Goal: Information Seeking & Learning: Learn about a topic

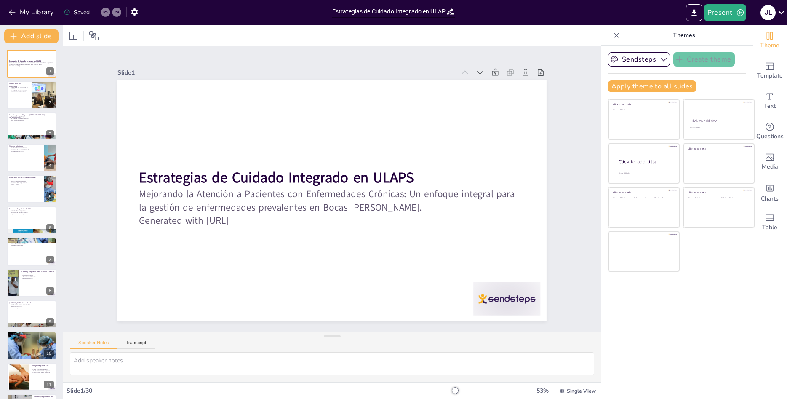
type input "Estrategias de Cuidado Integrado en ULAPS: Mejorando la Atención a Pacientes co…"
checkbox input "true"
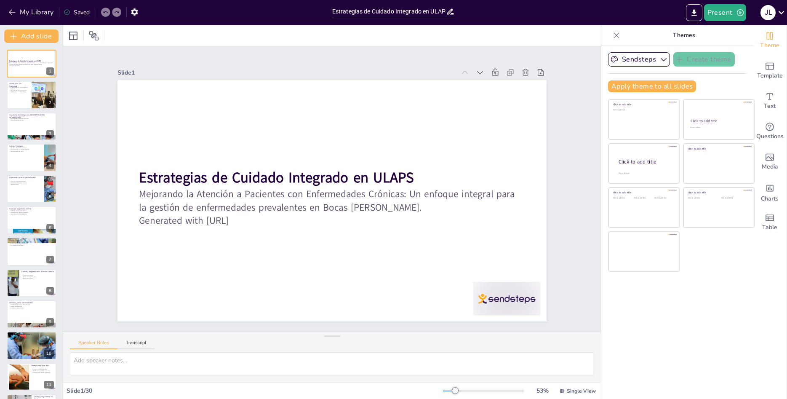
checkbox input "true"
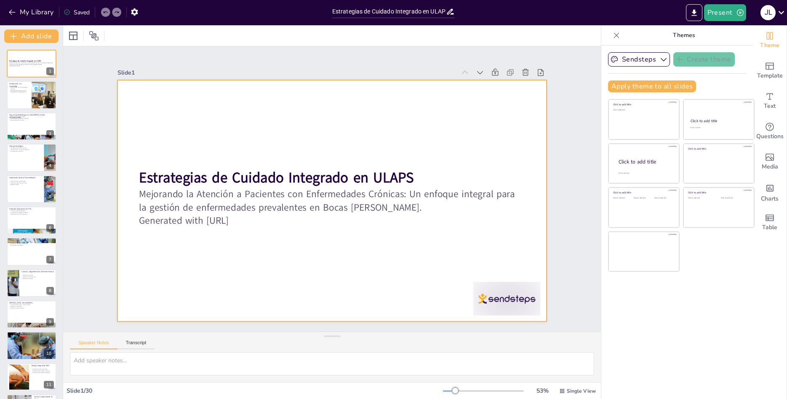
checkbox input "true"
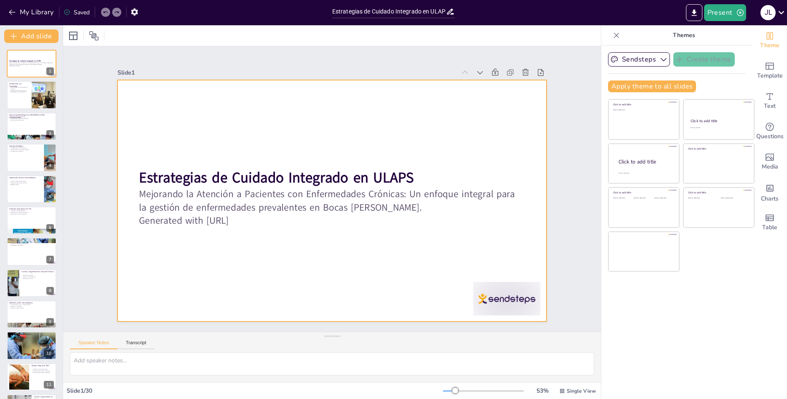
checkbox input "true"
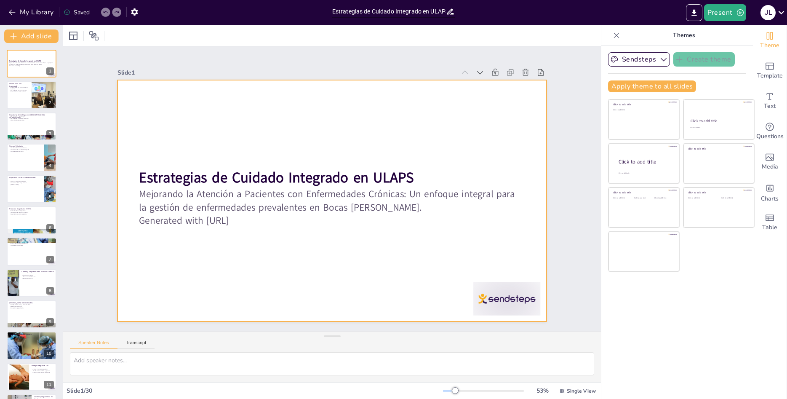
checkbox input "true"
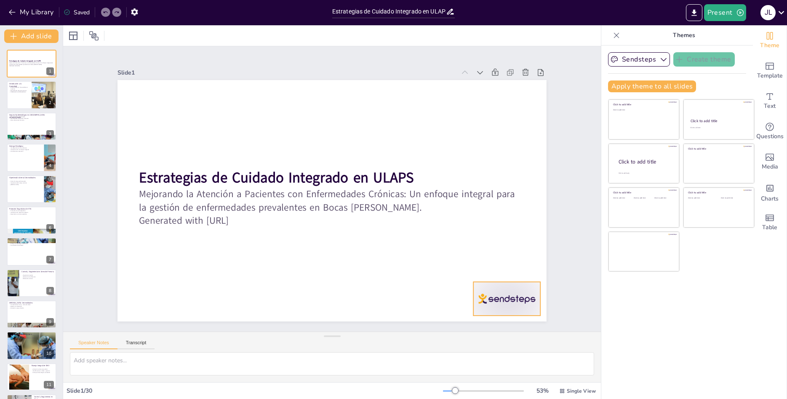
checkbox input "true"
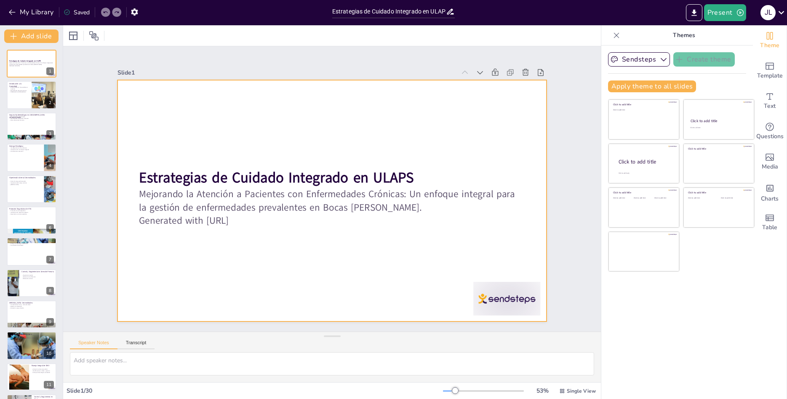
checkbox input "true"
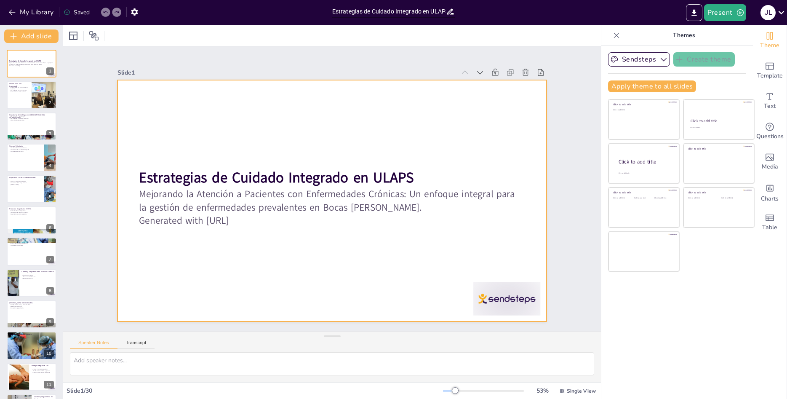
checkbox input "true"
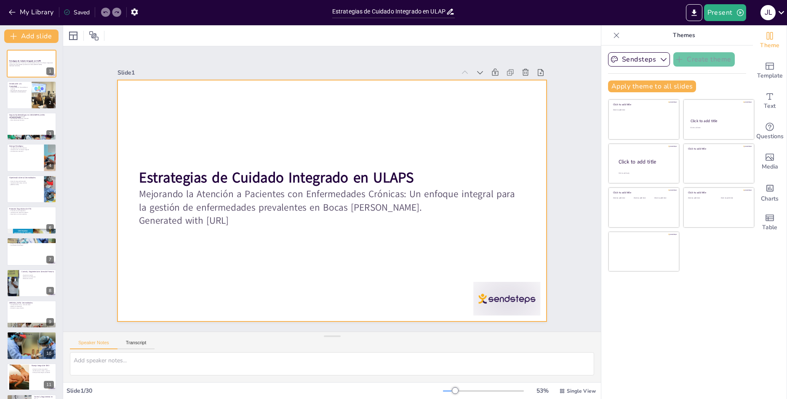
checkbox input "true"
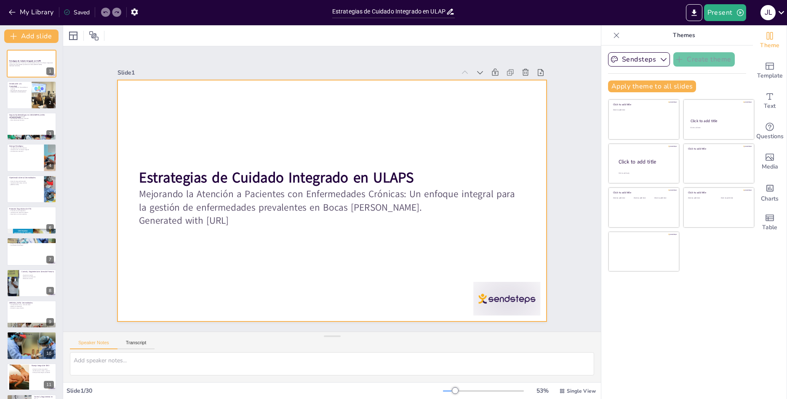
checkbox input "true"
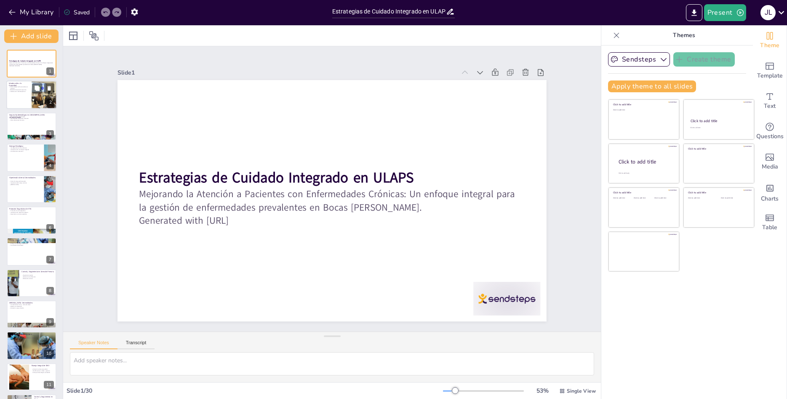
checkbox input "true"
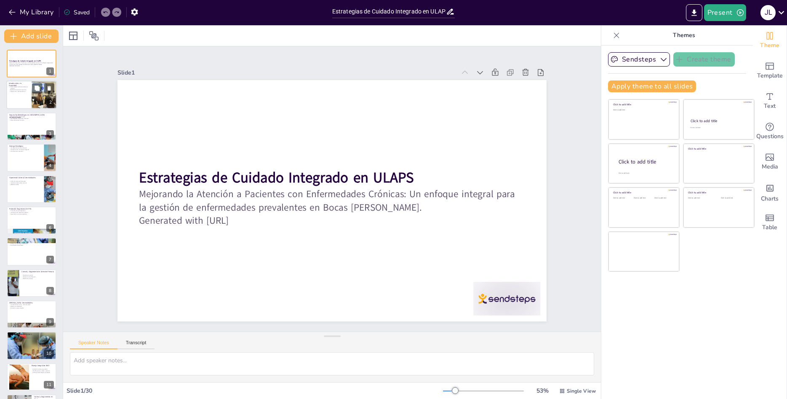
checkbox input "true"
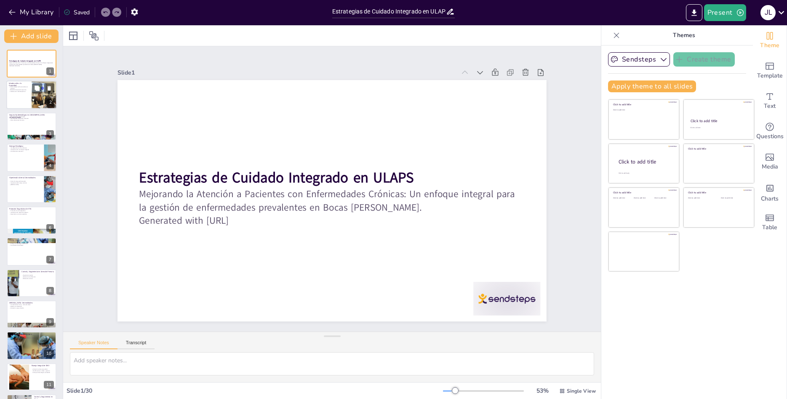
checkbox input "true"
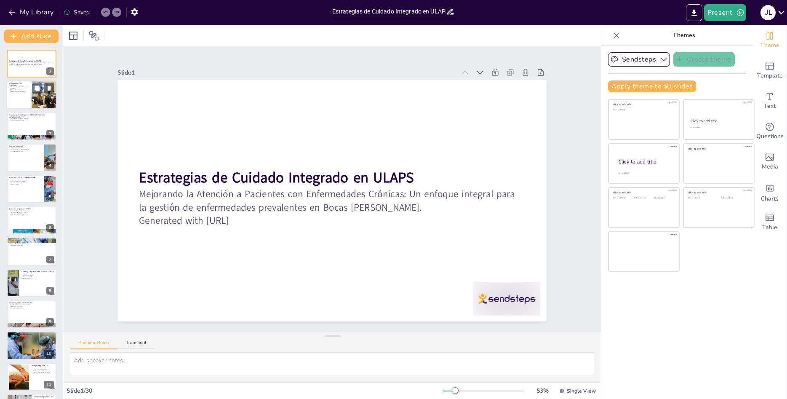
checkbox input "true"
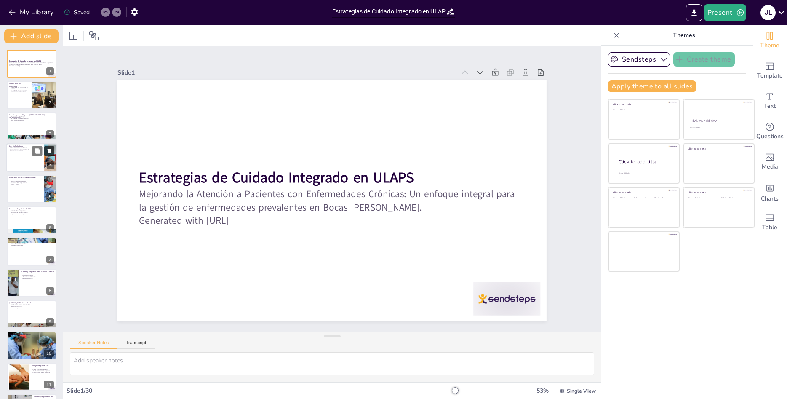
checkbox input "true"
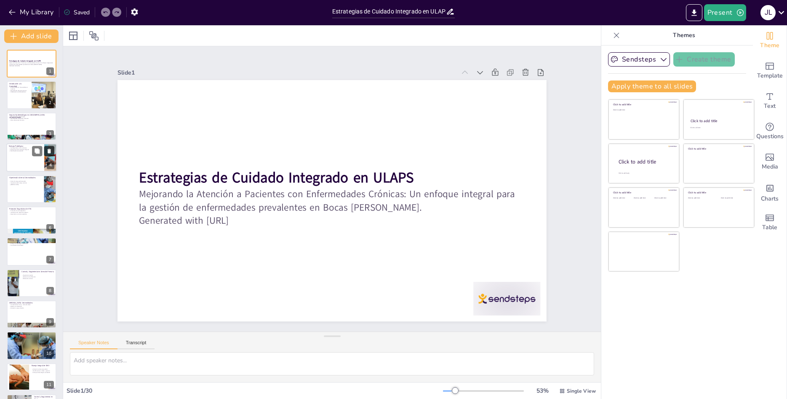
checkbox input "true"
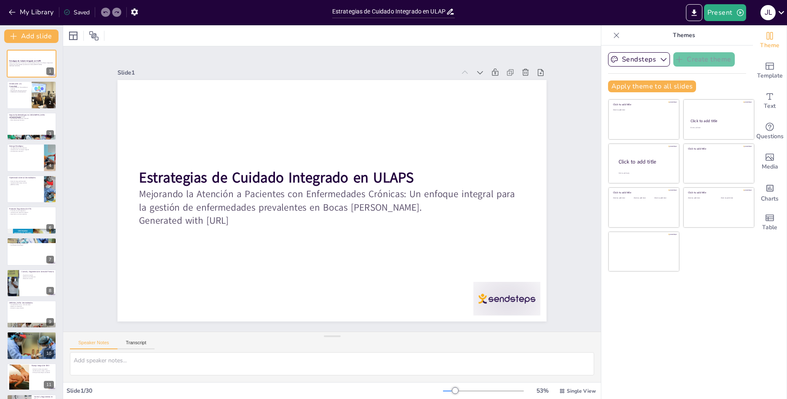
checkbox input "true"
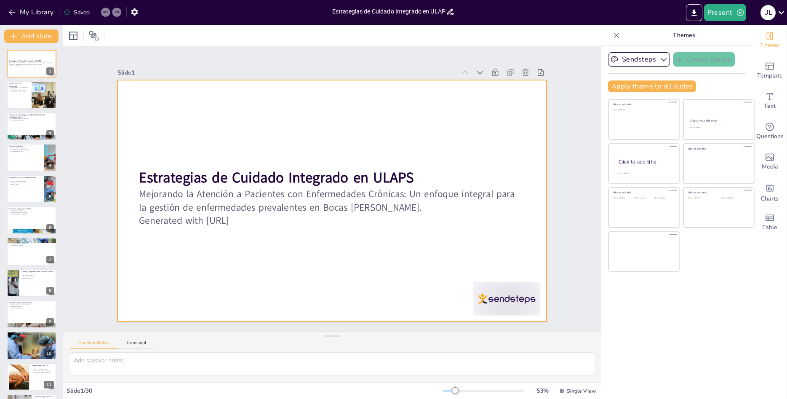
checkbox input "true"
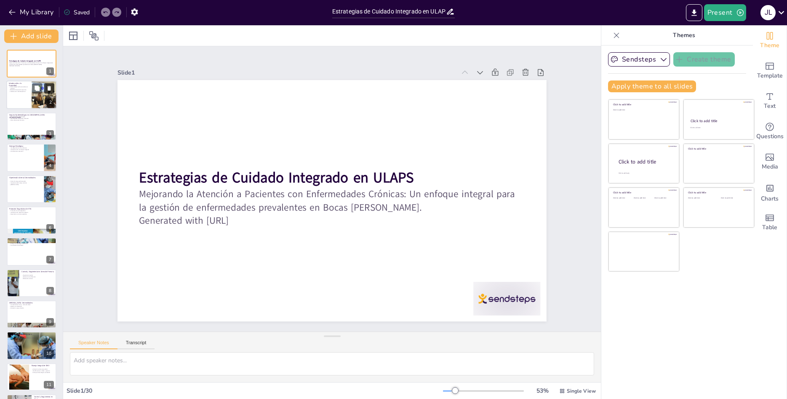
checkbox input "true"
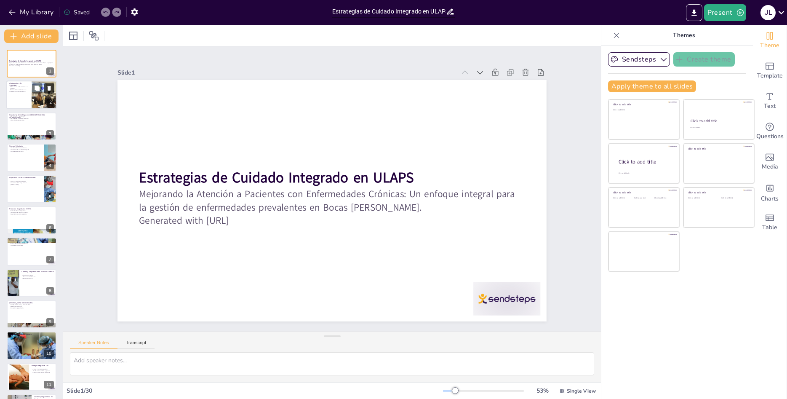
checkbox input "true"
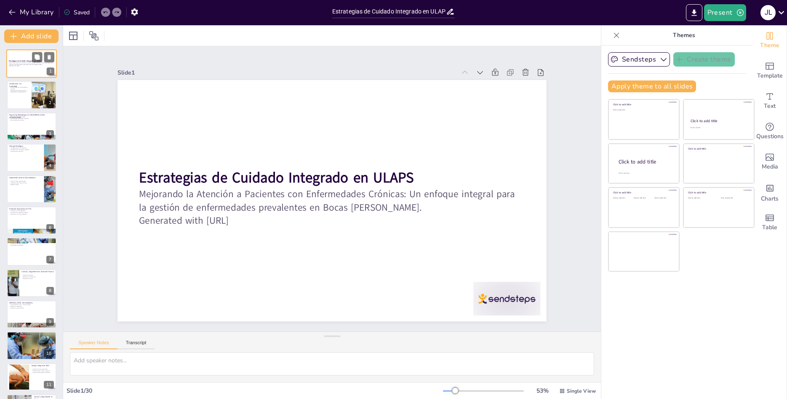
checkbox input "true"
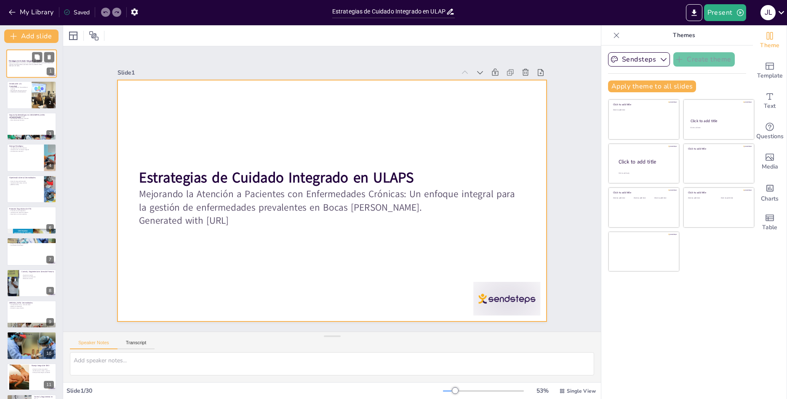
checkbox input "true"
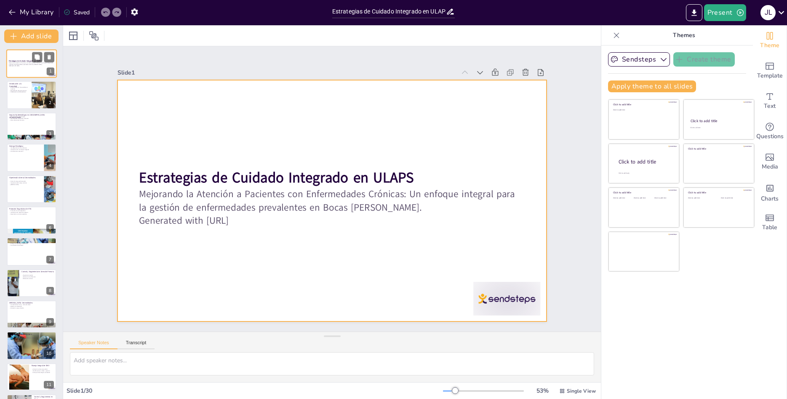
checkbox input "true"
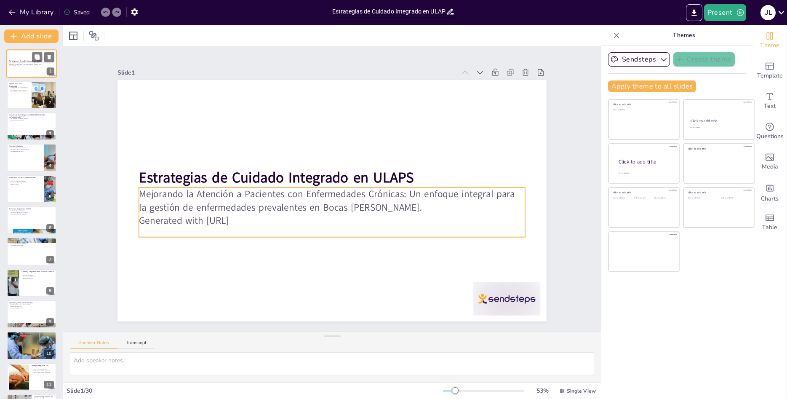
click at [16, 66] on p "Generated with [URL]" at bounding box center [31, 66] width 45 height 2
checkbox input "true"
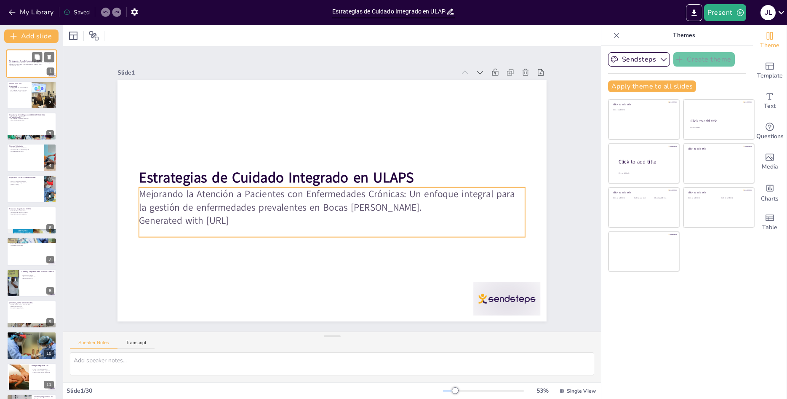
checkbox input "true"
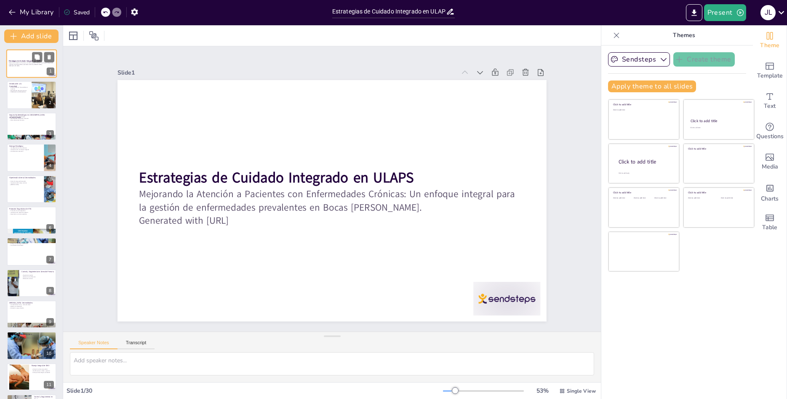
checkbox input "true"
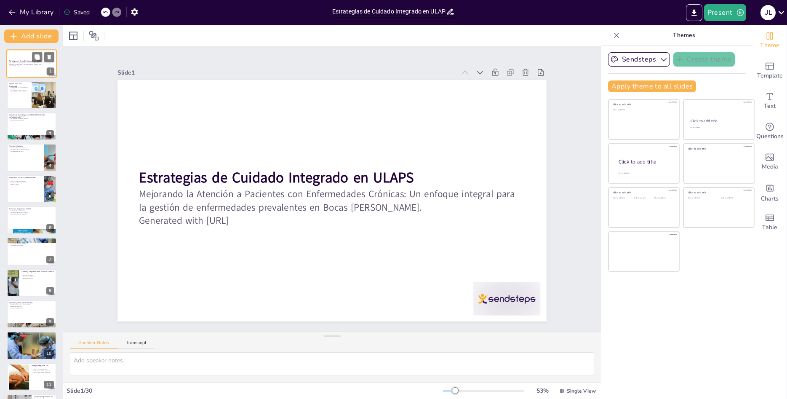
checkbox input "true"
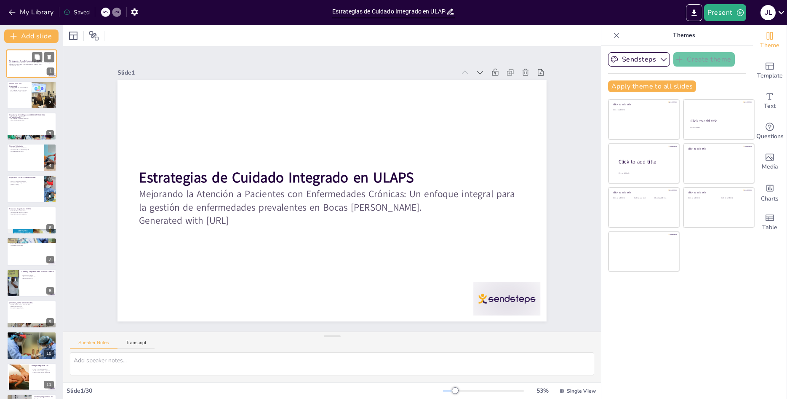
checkbox input "true"
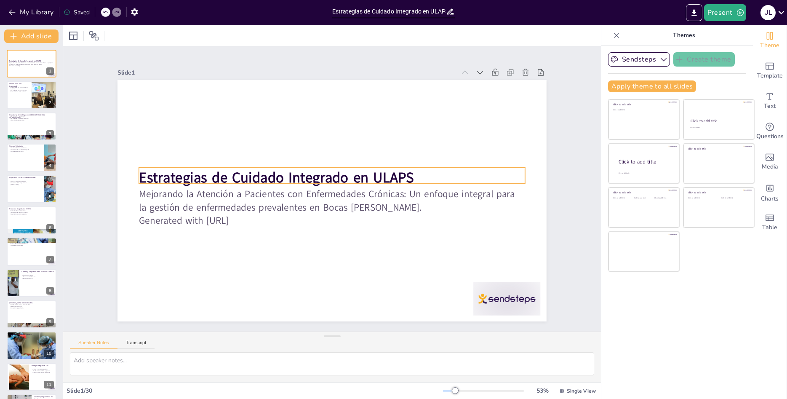
checkbox input "true"
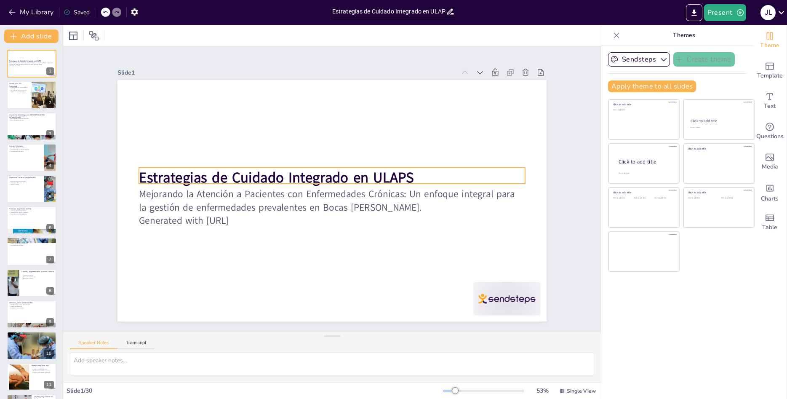
checkbox input "true"
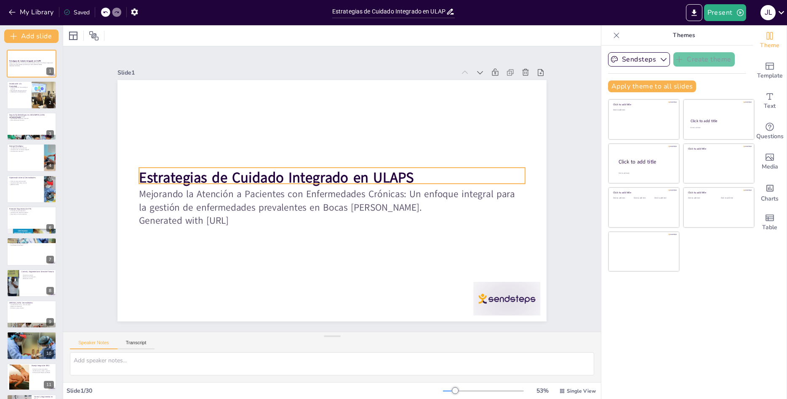
checkbox input "true"
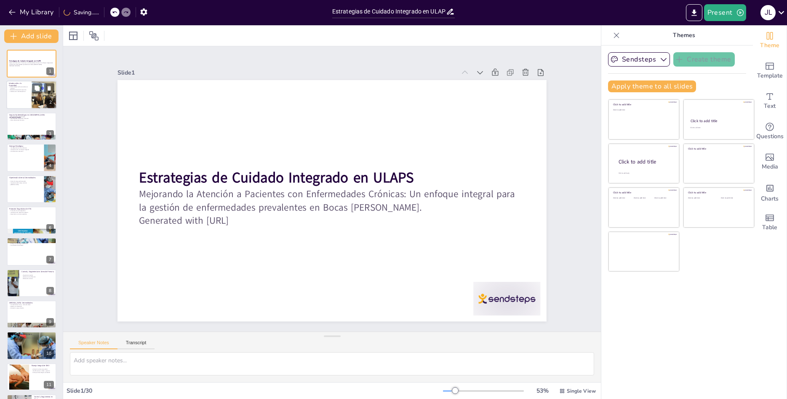
checkbox input "true"
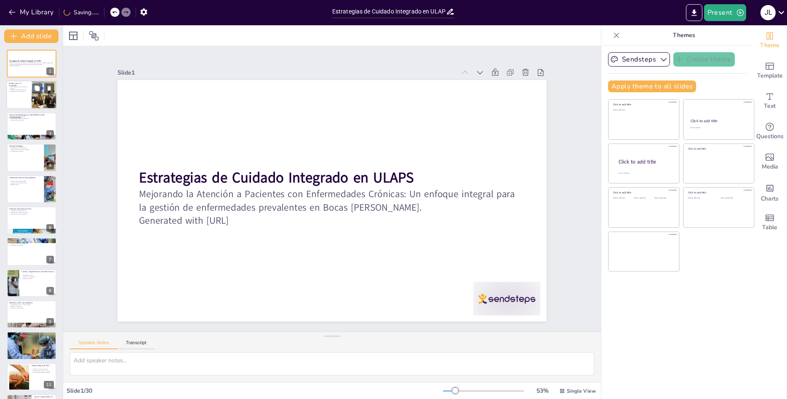
checkbox input "true"
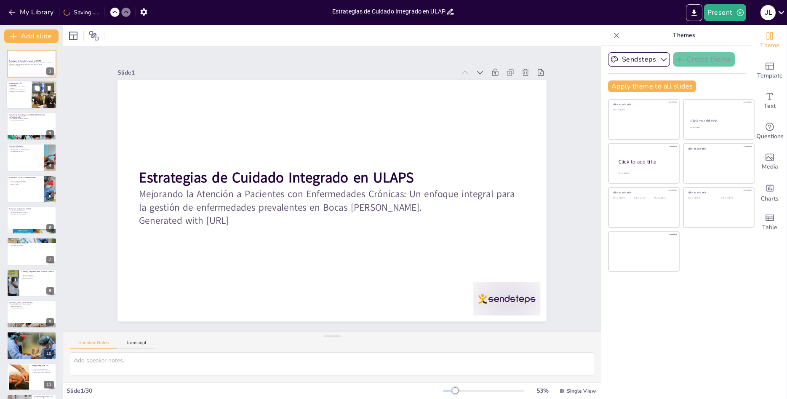
click at [16, 91] on p "Colaboración multidisciplinaria" at bounding box center [19, 92] width 20 height 2
checkbox input "true"
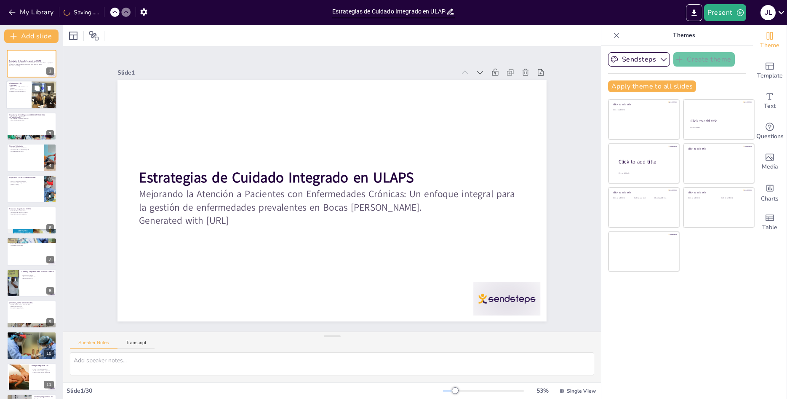
checkbox input "true"
type textarea "La morbilidad ha cambiado significativamente, con un aumento en las Enfermedade…"
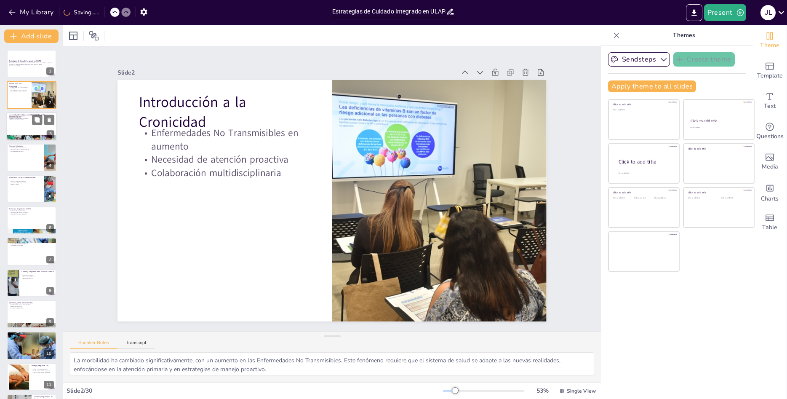
checkbox input "true"
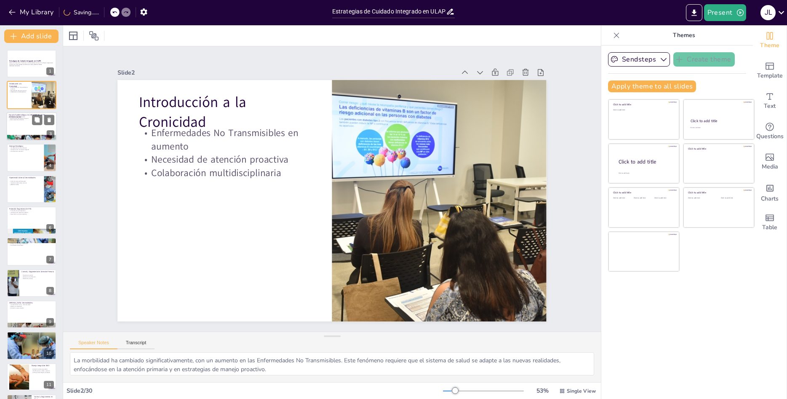
checkbox input "true"
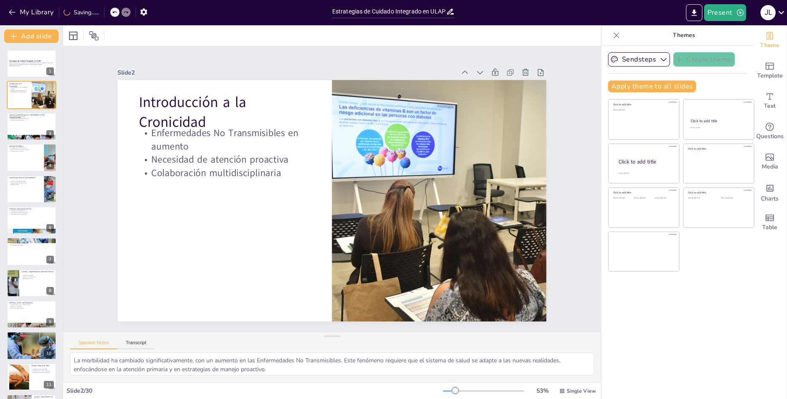
checkbox input "true"
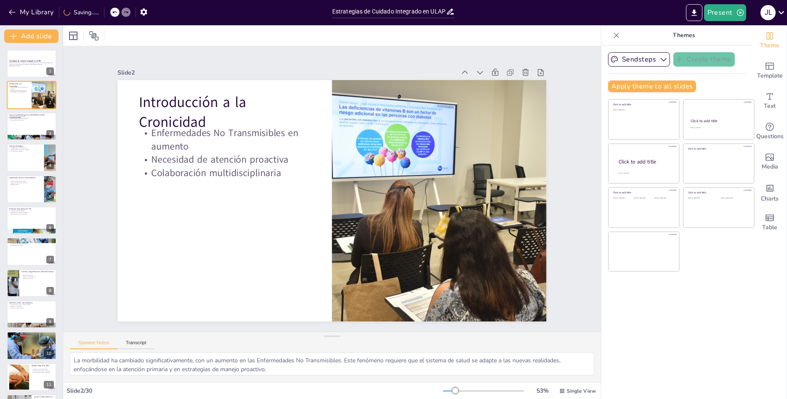
checkbox input "true"
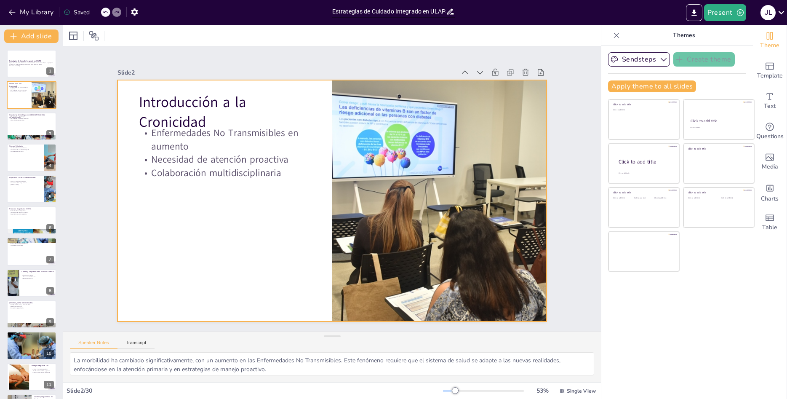
checkbox input "true"
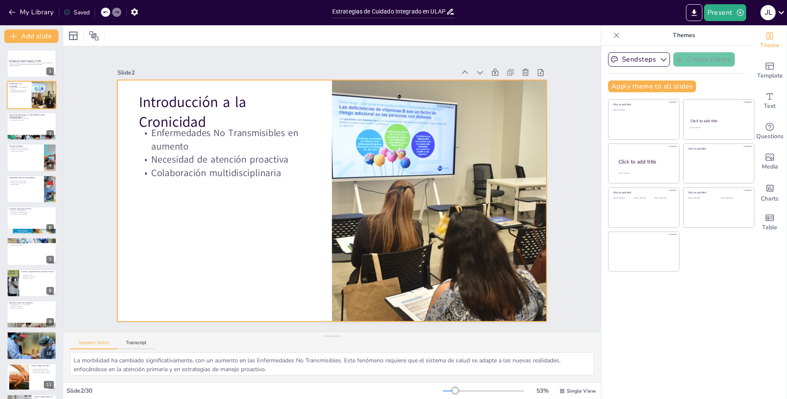
checkbox input "true"
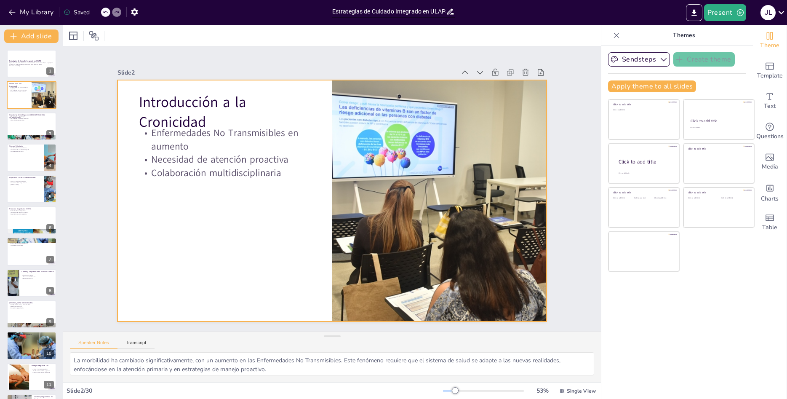
checkbox input "true"
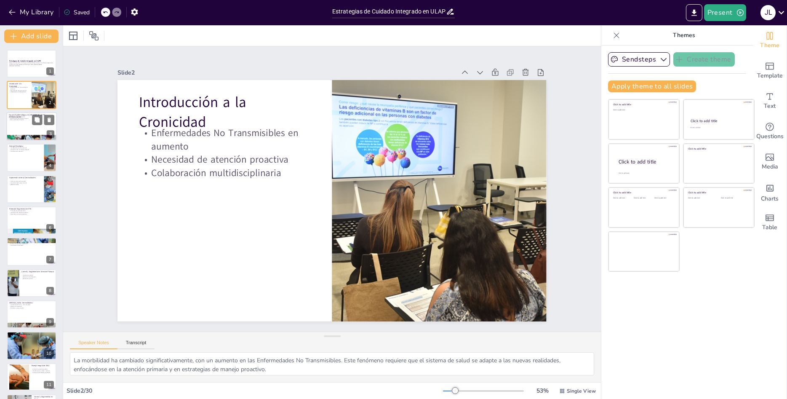
checkbox input "true"
click at [27, 121] on div at bounding box center [31, 126] width 51 height 29
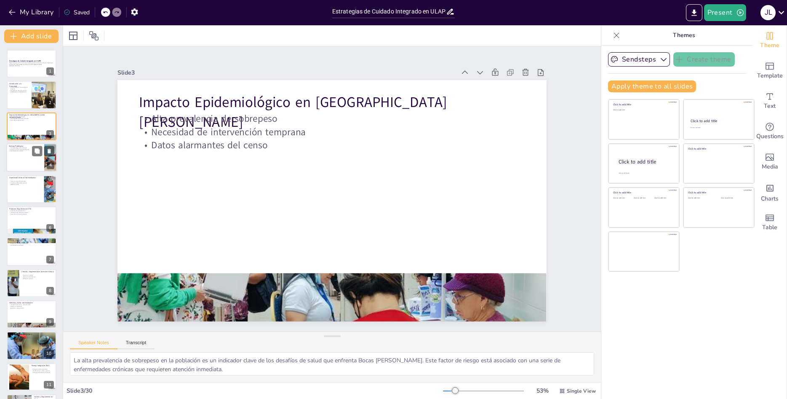
click at [32, 162] on div at bounding box center [31, 157] width 51 height 29
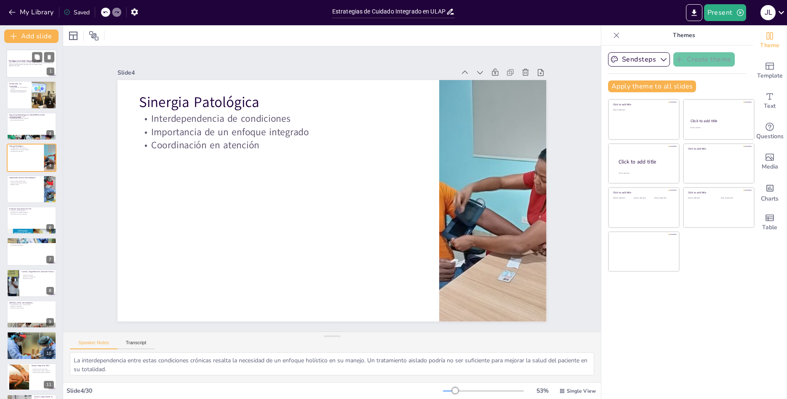
click at [23, 70] on div at bounding box center [31, 63] width 51 height 29
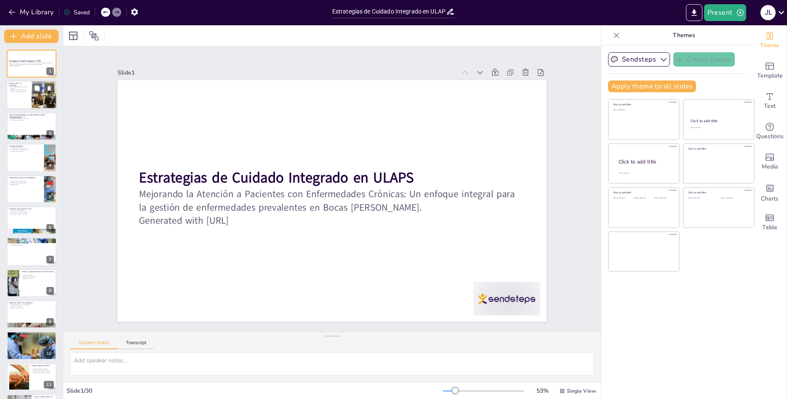
click at [16, 96] on div at bounding box center [31, 95] width 51 height 29
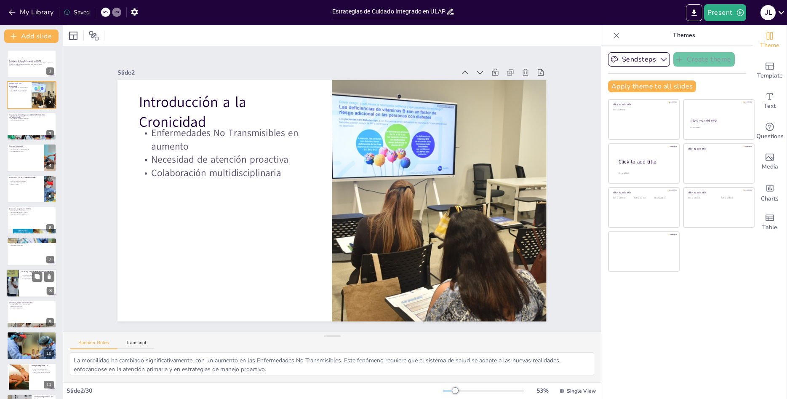
click at [20, 291] on div at bounding box center [31, 283] width 51 height 29
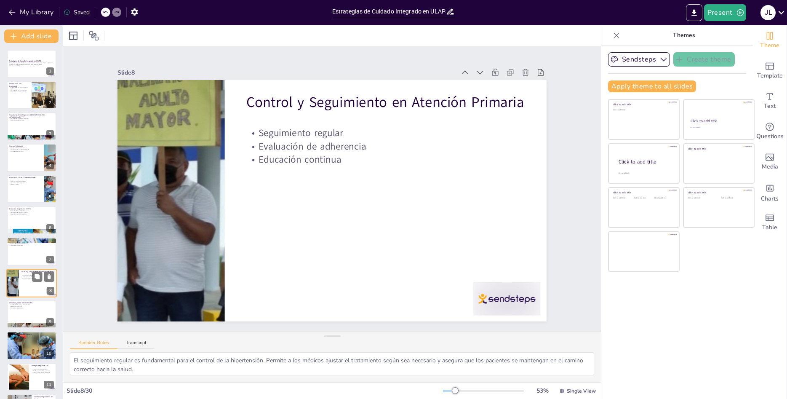
scroll to position [62, 0]
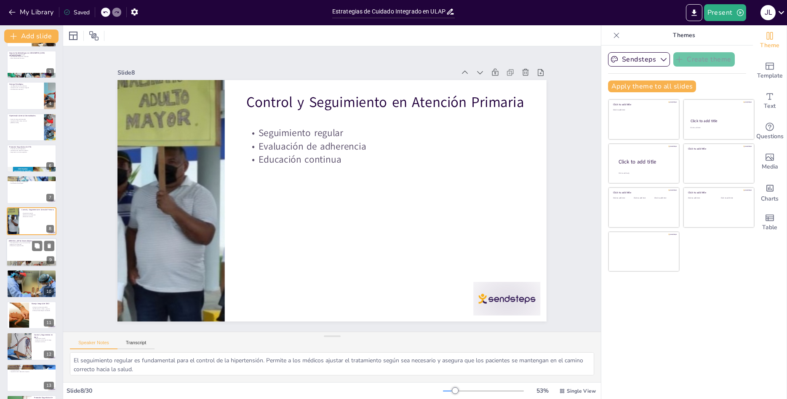
click at [14, 246] on p "Educación y apoyo familiar" at bounding box center [31, 246] width 45 height 2
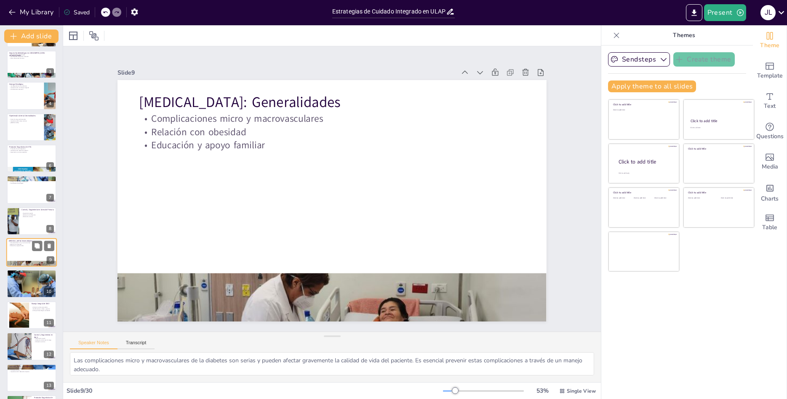
scroll to position [93, 0]
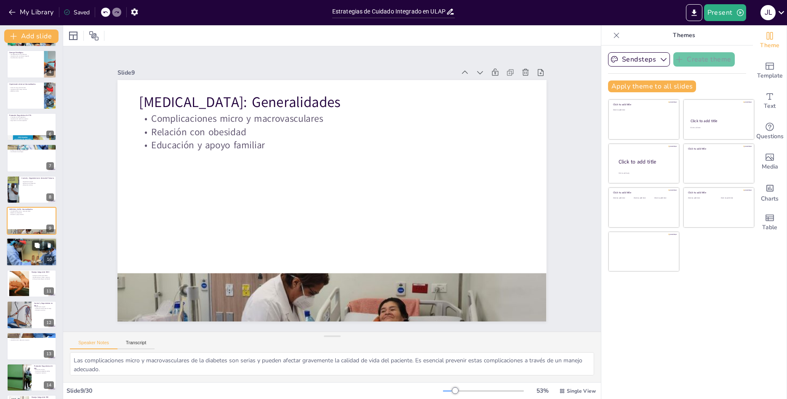
click at [19, 252] on div at bounding box center [31, 252] width 51 height 38
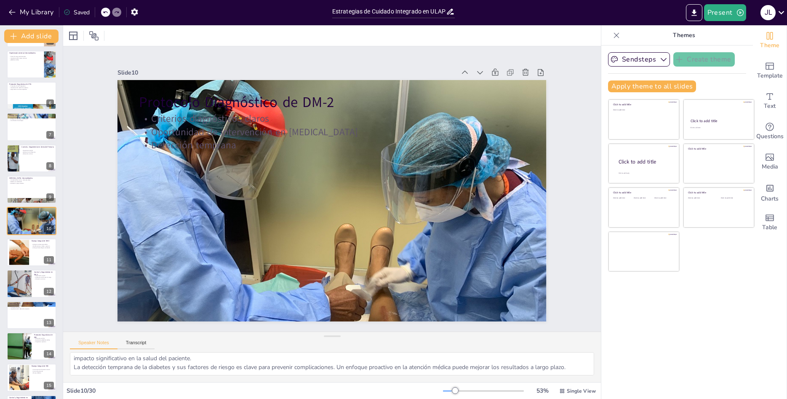
scroll to position [0, 0]
click at [29, 154] on p "Educación continua" at bounding box center [37, 153] width 33 height 2
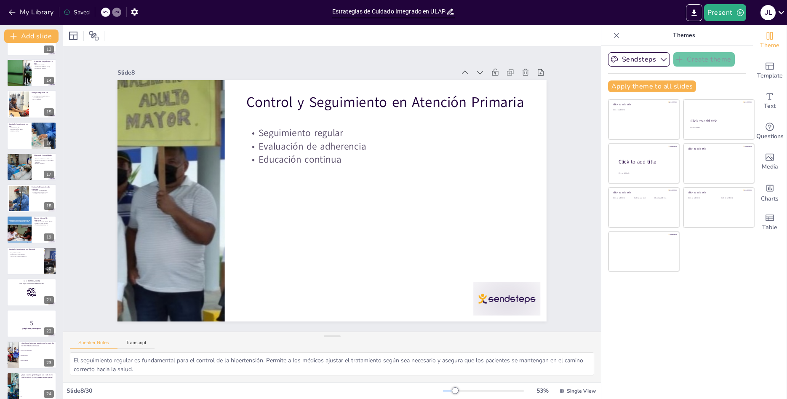
scroll to position [594, 0]
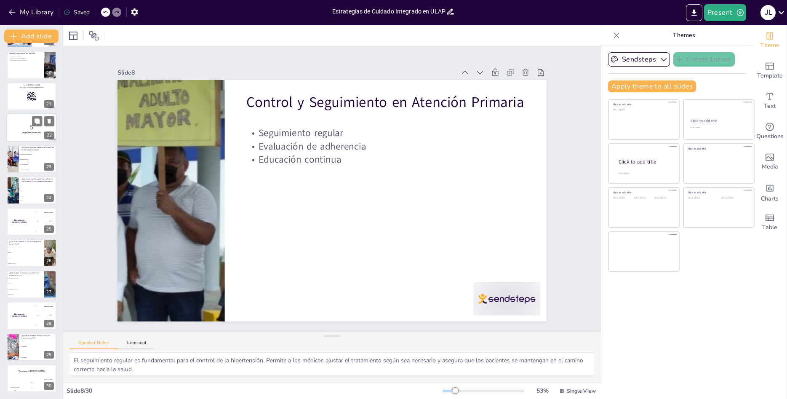
click at [23, 118] on div at bounding box center [31, 127] width 51 height 29
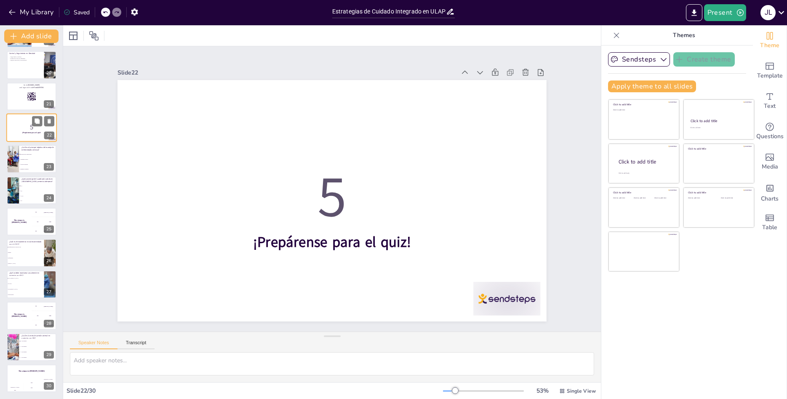
scroll to position [500, 0]
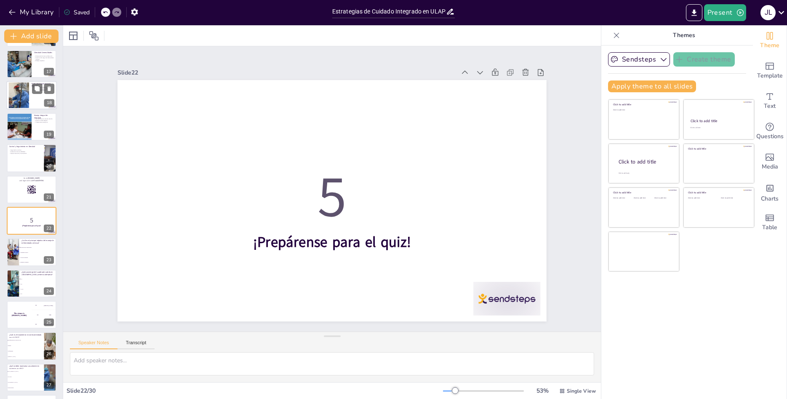
click at [27, 99] on div at bounding box center [19, 95] width 34 height 26
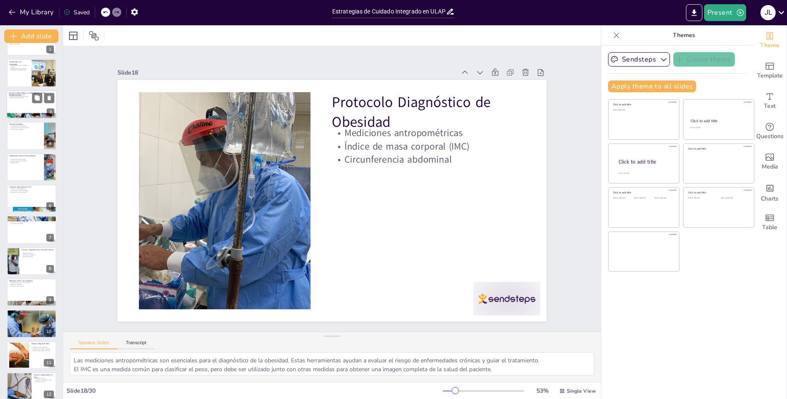
scroll to position [0, 0]
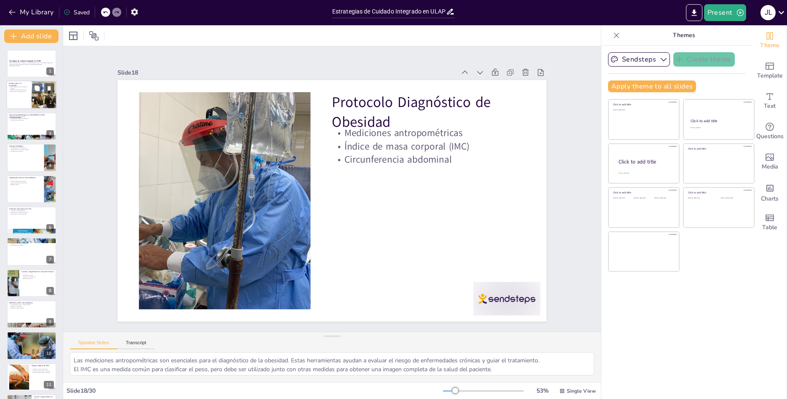
click at [21, 95] on div at bounding box center [31, 95] width 51 height 29
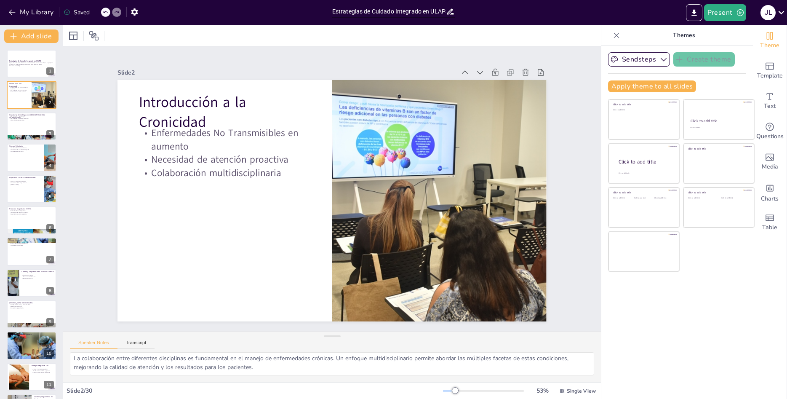
scroll to position [1, 0]
click at [30, 128] on div at bounding box center [31, 126] width 51 height 29
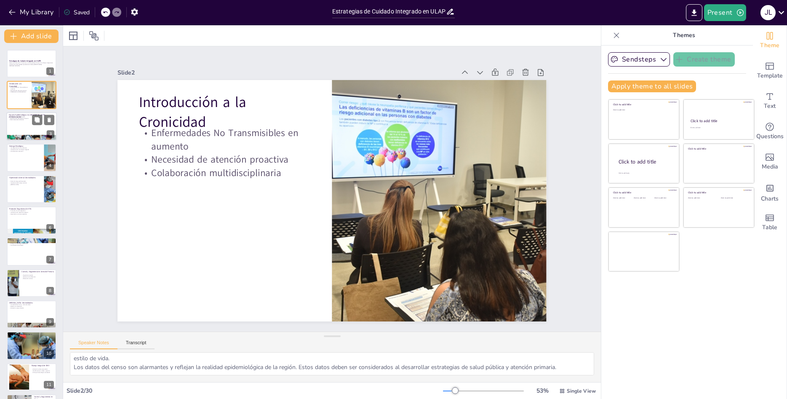
scroll to position [29, 0]
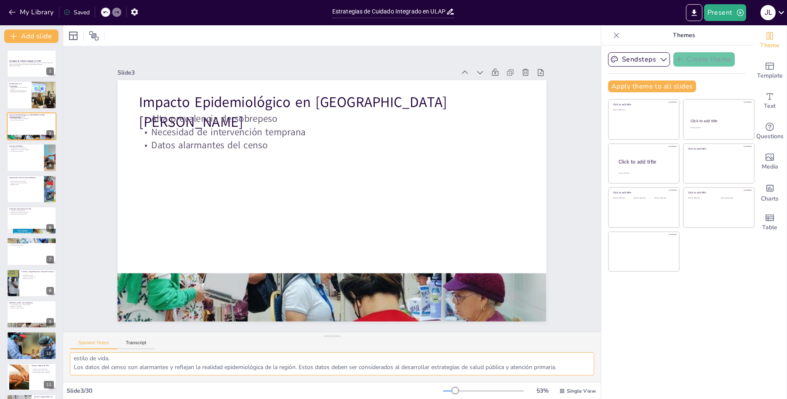
click at [206, 362] on textarea "La alta prevalencia de sobrepeso en la población es un indicador clave de los d…" at bounding box center [332, 363] width 524 height 23
click at [19, 157] on div at bounding box center [31, 157] width 51 height 29
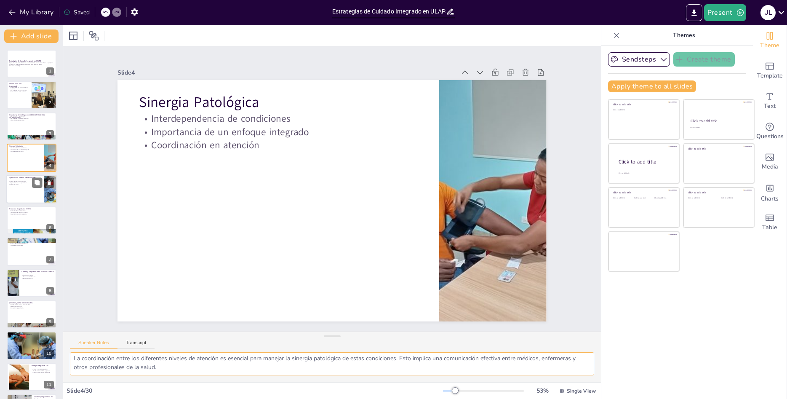
click at [19, 178] on div "Hipertensión Arterial: Generalidades" at bounding box center [25, 178] width 33 height 4
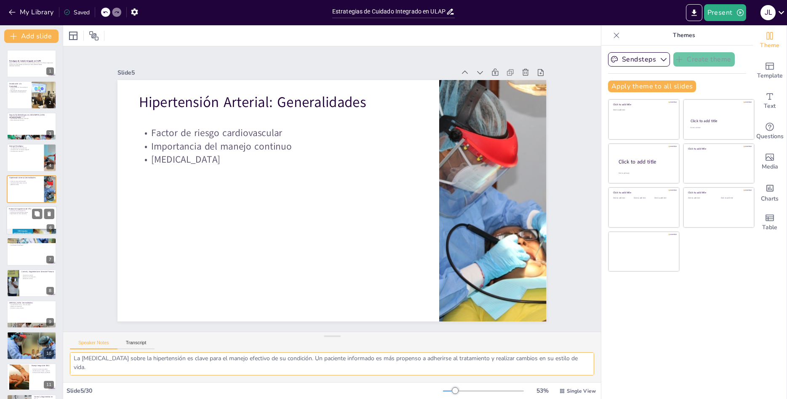
click at [22, 222] on div at bounding box center [31, 220] width 51 height 29
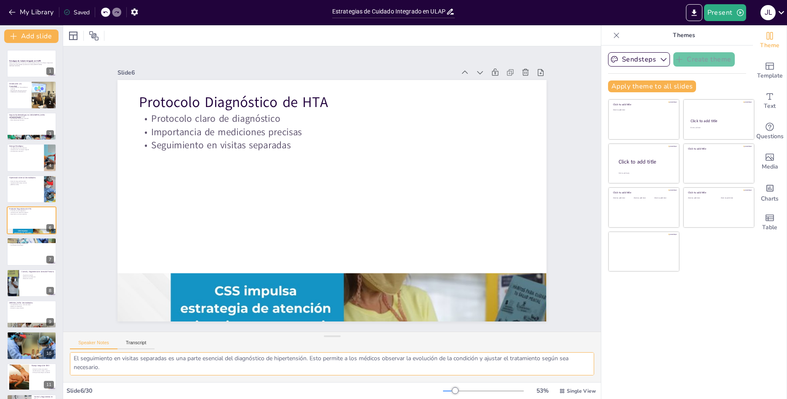
scroll to position [1, 0]
click at [28, 194] on div at bounding box center [31, 189] width 51 height 29
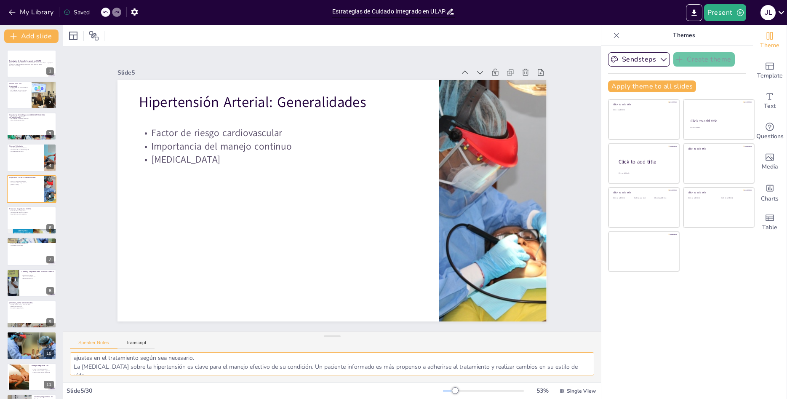
scroll to position [29, 0]
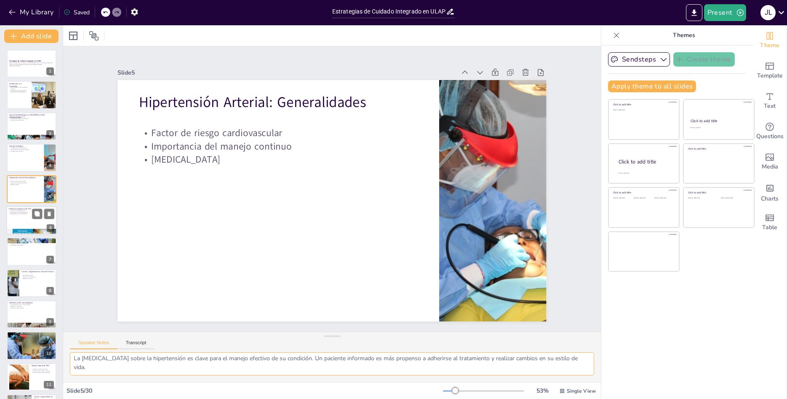
click at [25, 214] on p "Seguimiento en visitas separadas" at bounding box center [31, 214] width 45 height 2
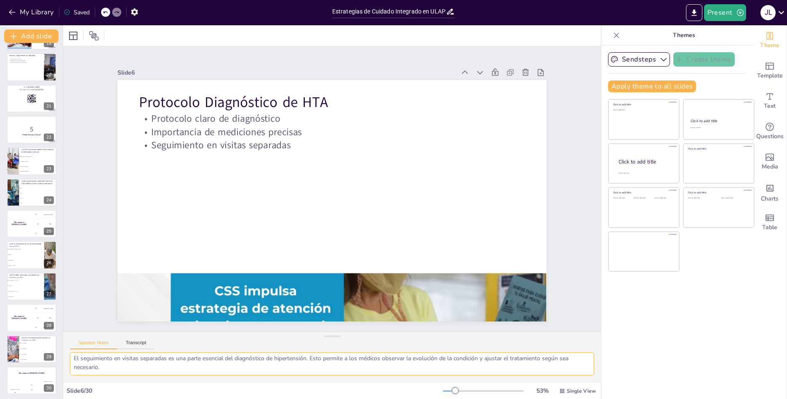
scroll to position [594, 0]
click at [25, 259] on li "Sulfonilureas" at bounding box center [25, 257] width 38 height 5
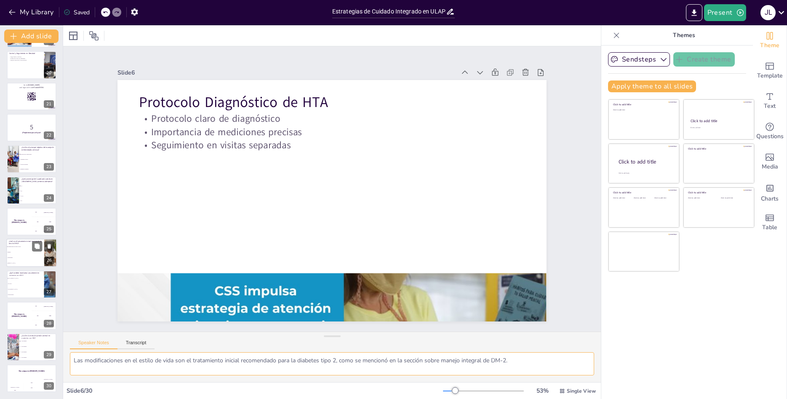
scroll to position [0, 0]
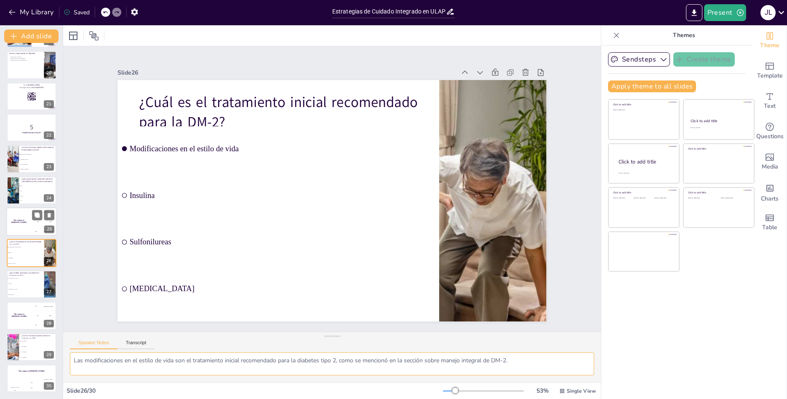
click at [21, 222] on div "The winner is [PERSON_NAME]" at bounding box center [18, 221] width 25 height 29
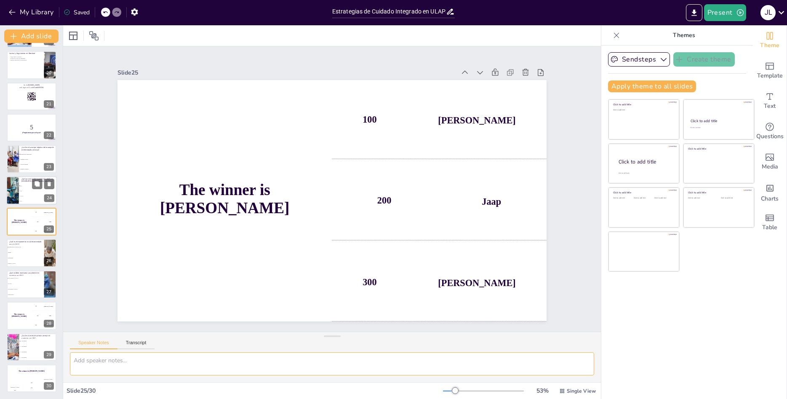
click at [23, 193] on ul "72% 35% 10-12% 50%" at bounding box center [38, 193] width 38 height 20
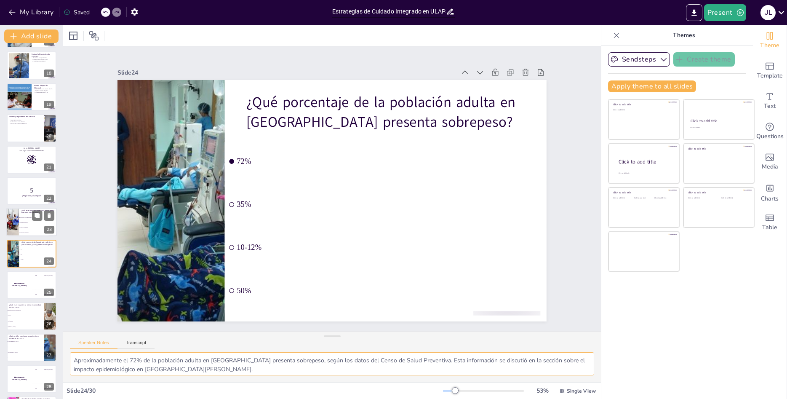
scroll to position [515, 0]
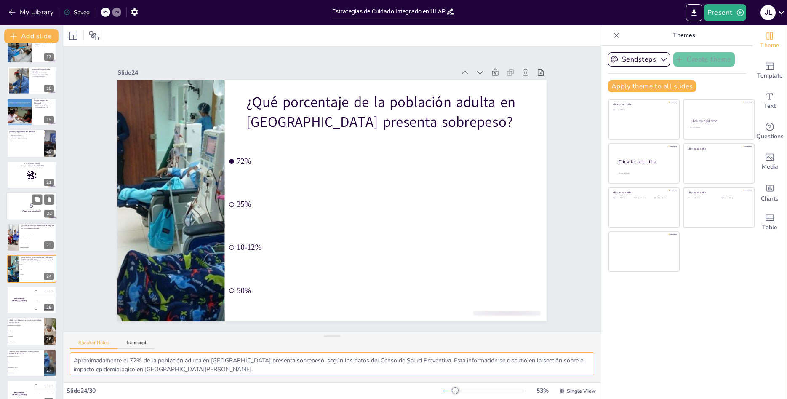
click at [14, 201] on p "5" at bounding box center [31, 205] width 45 height 9
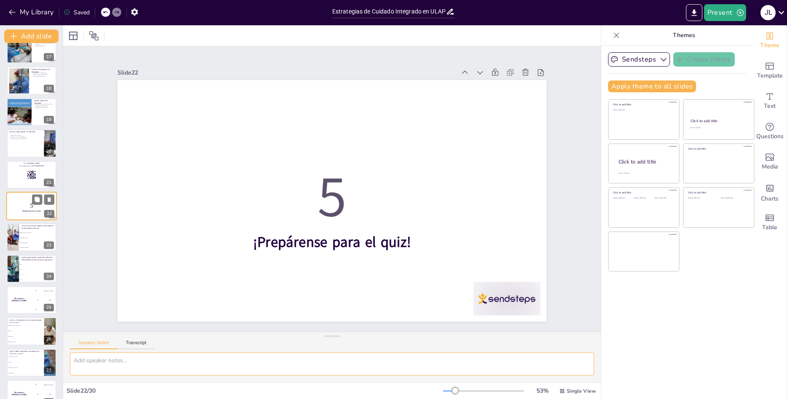
scroll to position [500, 0]
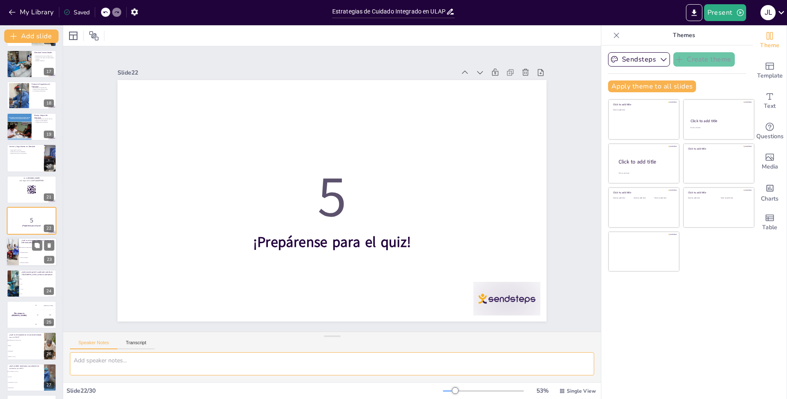
click at [20, 242] on div at bounding box center [31, 252] width 51 height 29
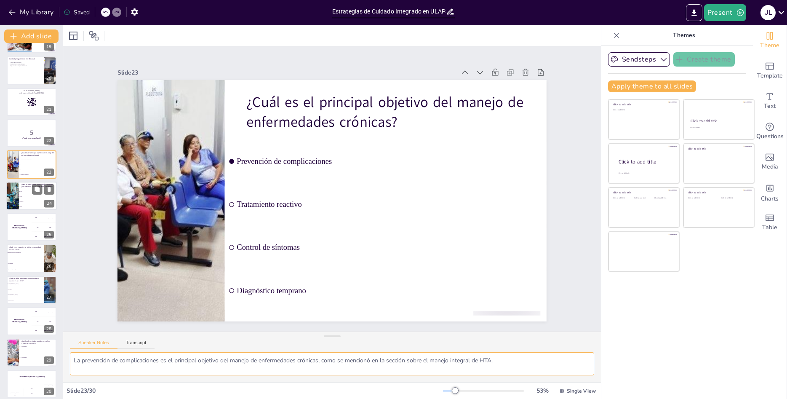
scroll to position [594, 0]
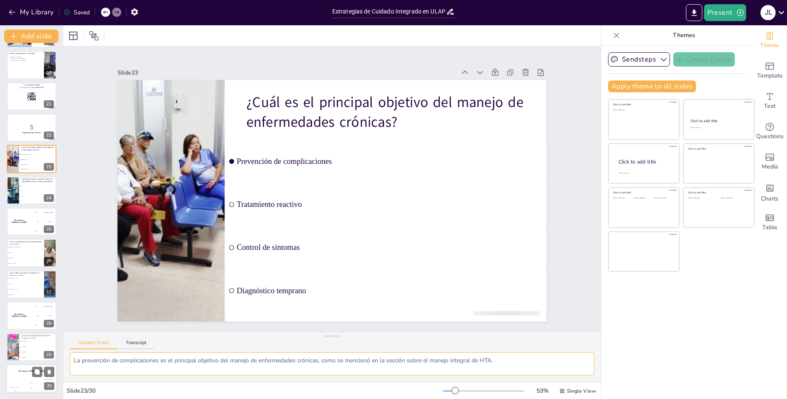
click at [28, 376] on div "The winner is [PERSON_NAME]" at bounding box center [31, 371] width 51 height 14
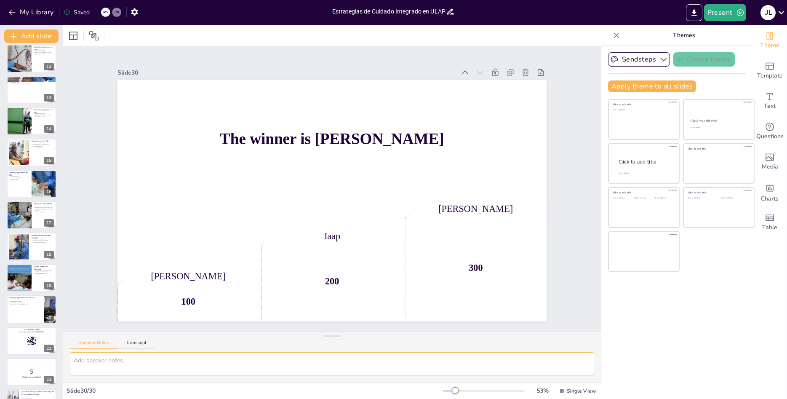
scroll to position [0, 0]
